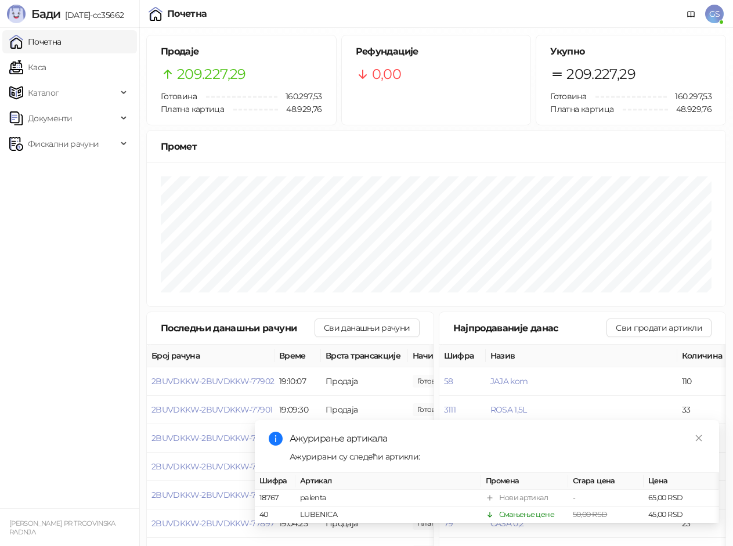
drag, startPoint x: 67, startPoint y: 73, endPoint x: 81, endPoint y: 47, distance: 29.1
click at [46, 71] on link "Каса" at bounding box center [27, 67] width 37 height 23
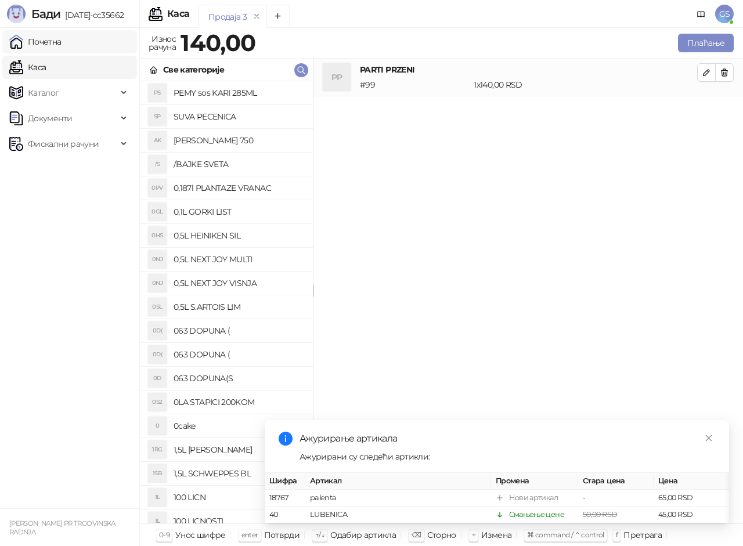
drag, startPoint x: 82, startPoint y: 45, endPoint x: 76, endPoint y: 42, distance: 6.5
click at [61, 45] on link "Почетна" at bounding box center [35, 41] width 52 height 23
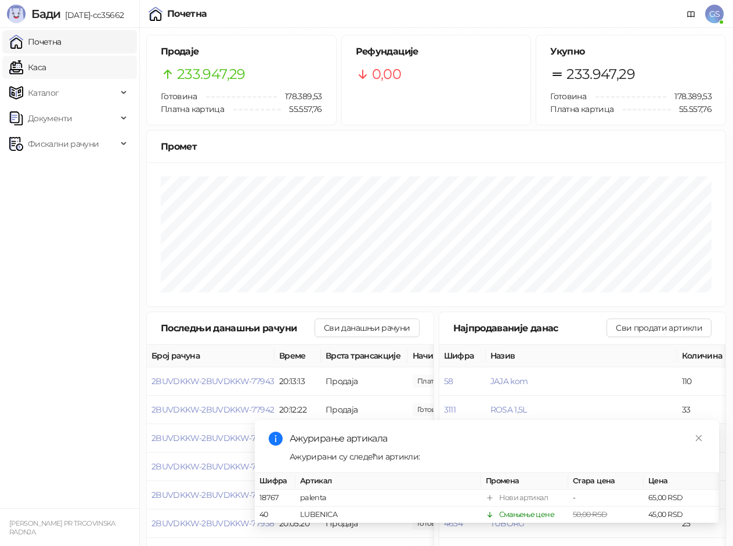
click at [46, 74] on link "Каса" at bounding box center [27, 67] width 37 height 23
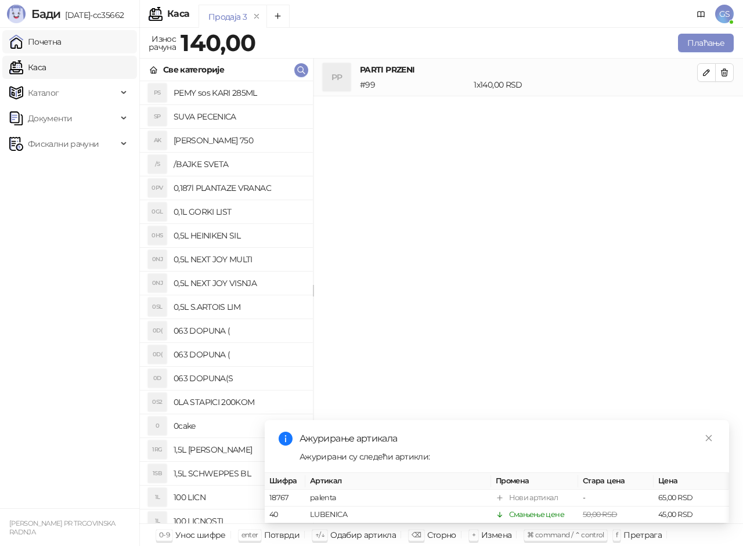
click at [61, 41] on link "Почетна" at bounding box center [35, 41] width 52 height 23
